Goal: Task Accomplishment & Management: Use online tool/utility

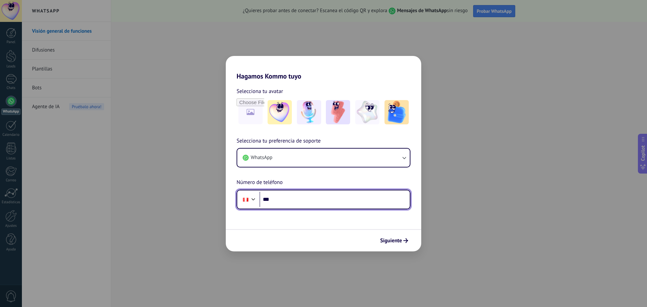
click at [252, 201] on div at bounding box center [253, 199] width 8 height 8
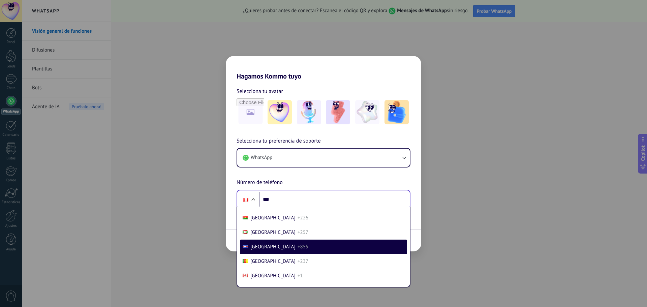
scroll to position [2011, 0]
click at [254, 201] on div at bounding box center [253, 200] width 8 height 8
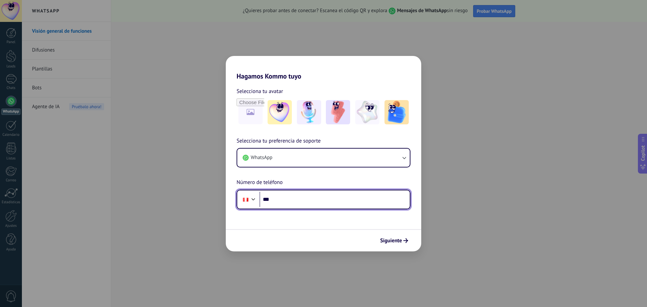
click at [254, 201] on div at bounding box center [253, 199] width 8 height 8
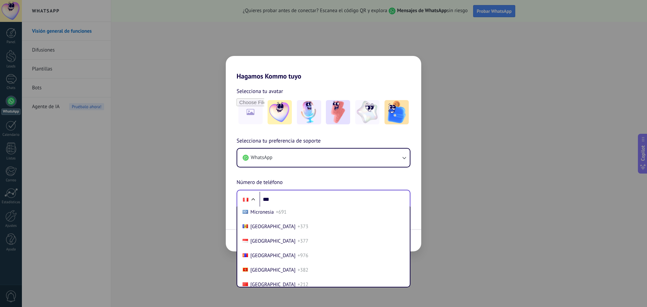
scroll to position [1736, 0]
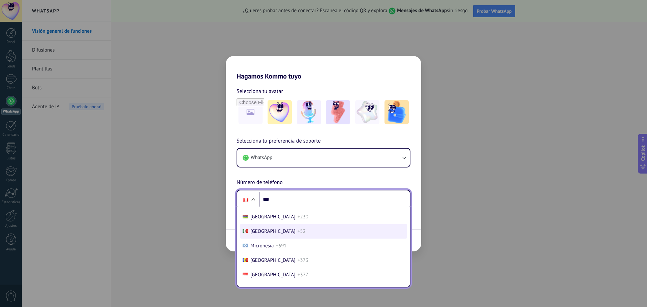
click at [266, 230] on li "Mexico +52" at bounding box center [323, 231] width 167 height 14
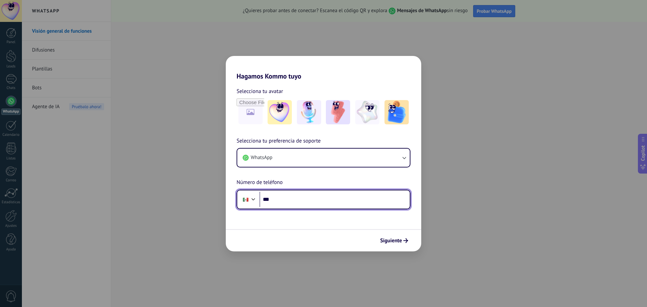
click at [303, 202] on input "***" at bounding box center [335, 200] width 150 height 16
type input "**********"
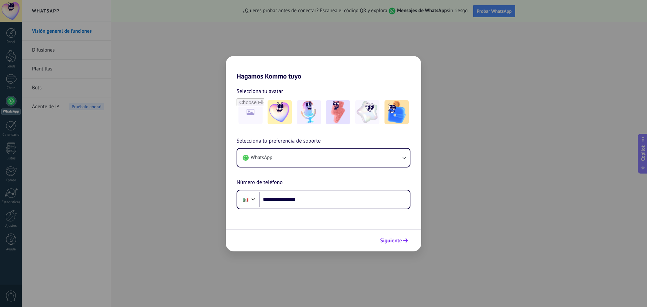
click at [394, 240] on span "Siguiente" at bounding box center [391, 240] width 22 height 5
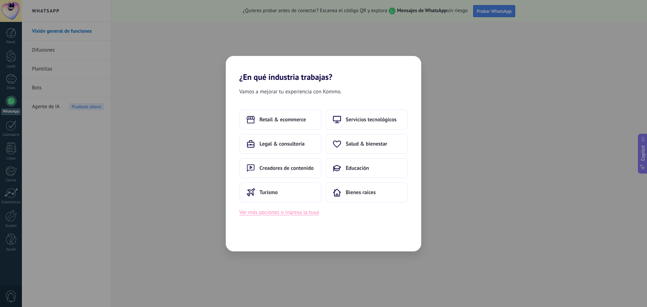
click at [295, 213] on button "Ver más opciones o ingresa la tuya" at bounding box center [279, 212] width 80 height 9
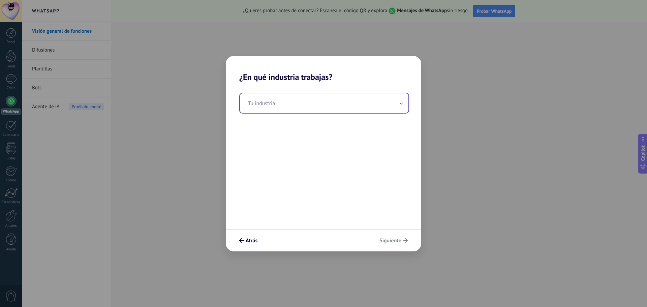
click at [270, 106] on input "text" at bounding box center [324, 103] width 169 height 20
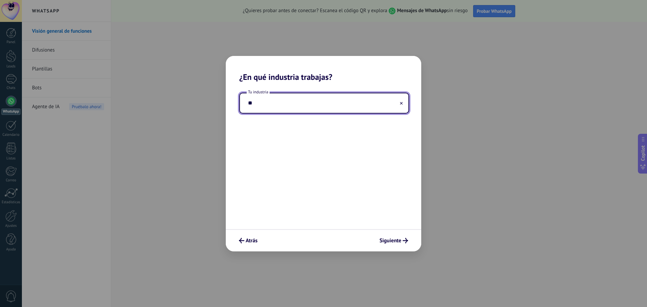
type input "*"
click at [264, 104] on input "**********" at bounding box center [324, 103] width 169 height 20
click at [264, 102] on input "**********" at bounding box center [324, 103] width 169 height 20
type input "**********"
click at [392, 240] on span "Siguiente" at bounding box center [391, 240] width 22 height 5
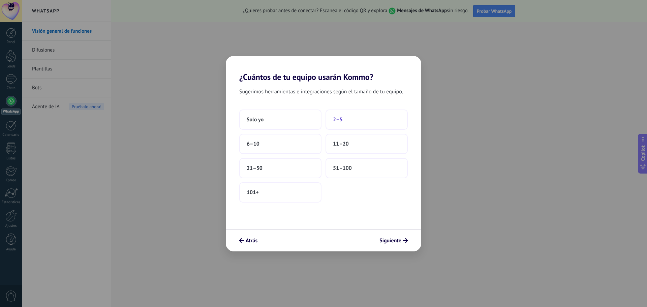
click at [339, 118] on span "2–5" at bounding box center [338, 119] width 10 height 7
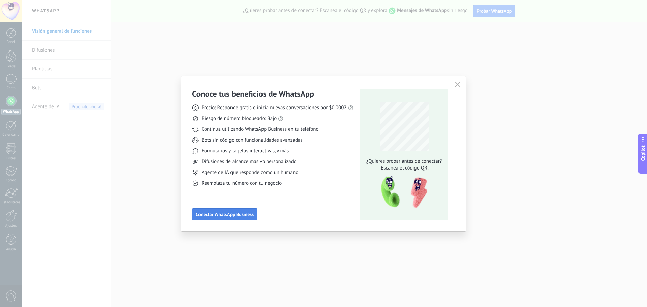
click at [224, 211] on button "Conectar WhatsApp Business" at bounding box center [224, 214] width 65 height 12
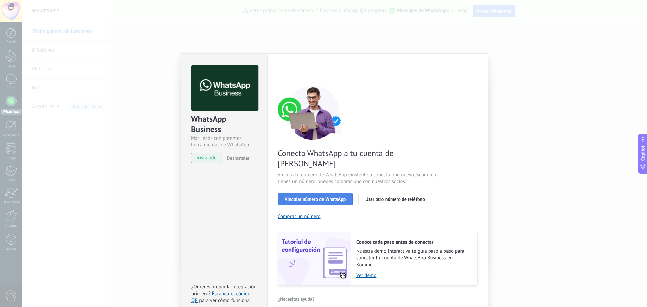
click at [307, 197] on span "Vincular número de WhatsApp" at bounding box center [315, 199] width 61 height 5
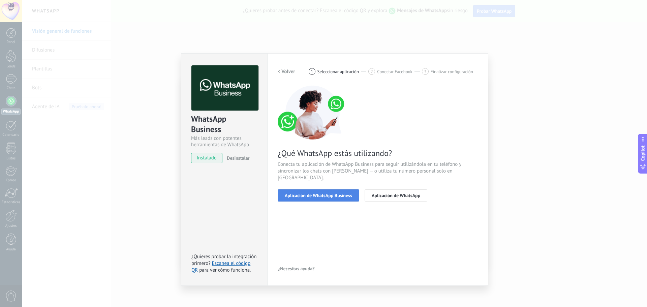
click at [318, 193] on span "Aplicación de WhatsApp Business" at bounding box center [318, 195] width 67 height 5
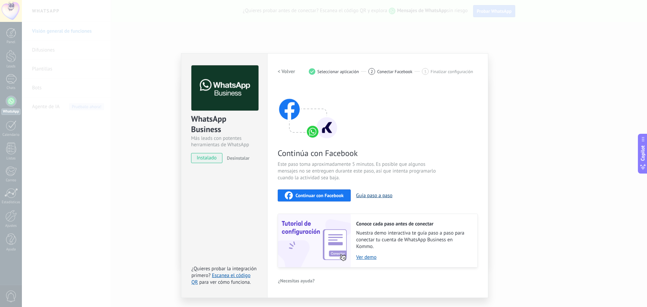
click at [372, 195] on button "Guía paso a paso" at bounding box center [374, 195] width 36 height 6
click at [242, 210] on div "WhatsApp Business Más leads con potentes herramientas de WhatsApp instalado Des…" at bounding box center [224, 175] width 86 height 245
click at [531, 125] on div "WhatsApp Business Más leads con potentes herramientas de WhatsApp instalado Des…" at bounding box center [334, 153] width 625 height 307
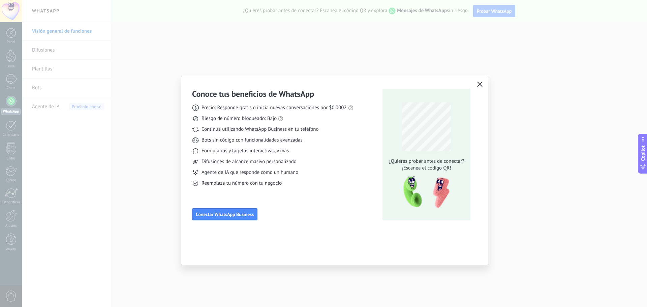
click at [481, 84] on icon "button" at bounding box center [479, 84] width 5 height 5
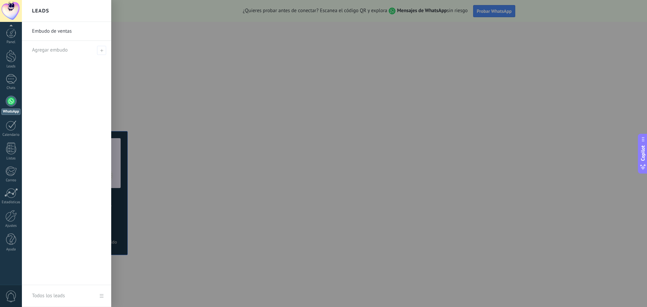
click at [12, 299] on span "0" at bounding box center [10, 297] width 11 height 12
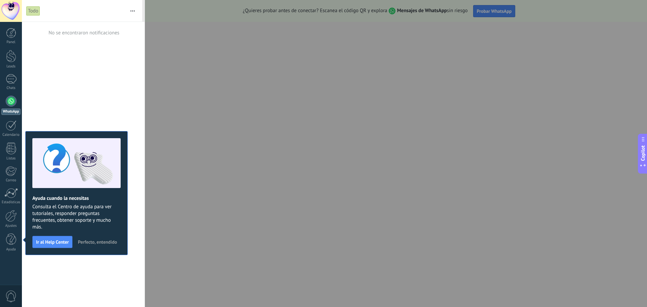
click at [56, 280] on div "No se encontraron notificaciones" at bounding box center [83, 164] width 123 height 285
click at [9, 8] on div at bounding box center [11, 11] width 22 height 22
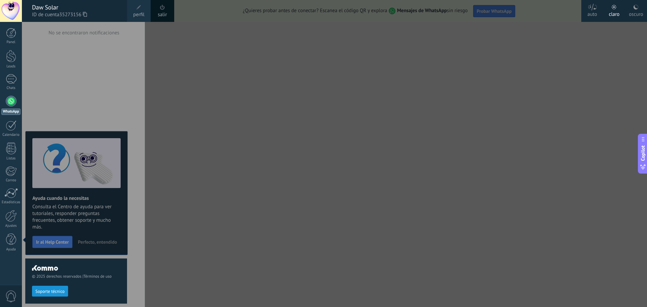
click at [162, 17] on link "salir" at bounding box center [162, 14] width 9 height 7
